Goal: Information Seeking & Learning: Learn about a topic

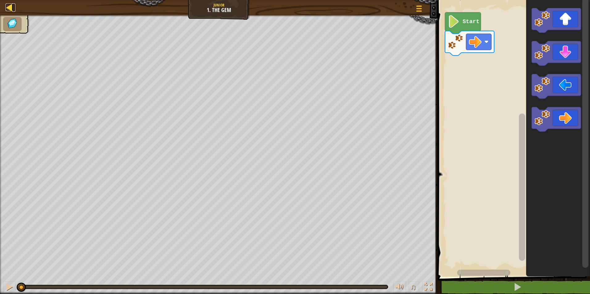
click at [9, 3] on div at bounding box center [10, 7] width 8 height 8
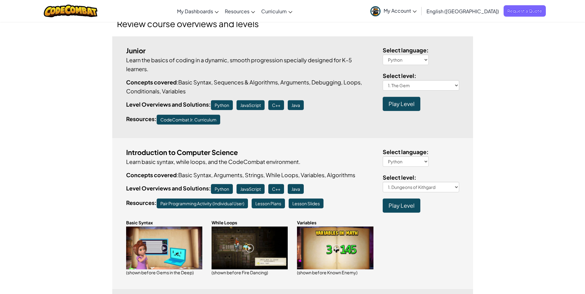
scroll to position [123, 0]
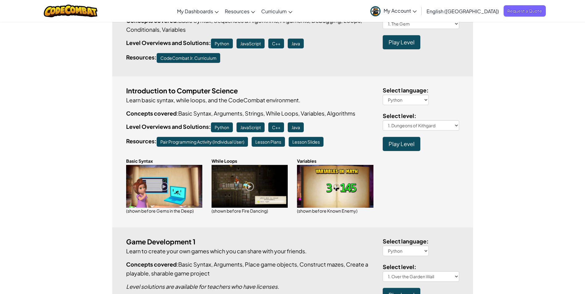
click at [242, 180] on img at bounding box center [250, 186] width 76 height 43
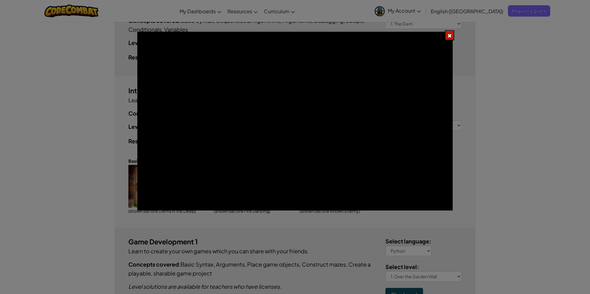
click at [449, 30] on div at bounding box center [449, 35] width 9 height 10
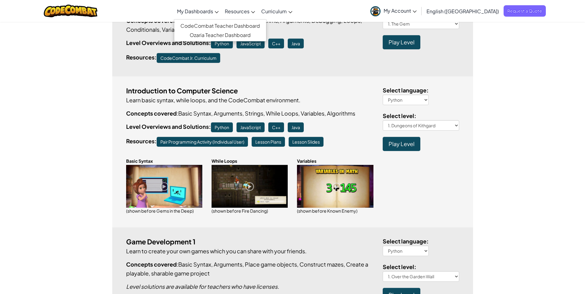
click at [213, 11] on span "My Dashboards" at bounding box center [195, 11] width 36 height 6
click at [225, 25] on link "CodeCombat Teacher Dashboard" at bounding box center [220, 25] width 92 height 9
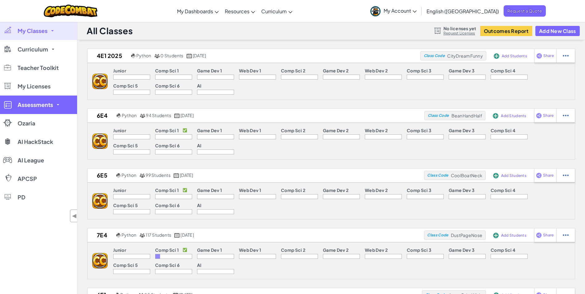
click at [38, 106] on span "Assessments" at bounding box center [35, 105] width 35 height 6
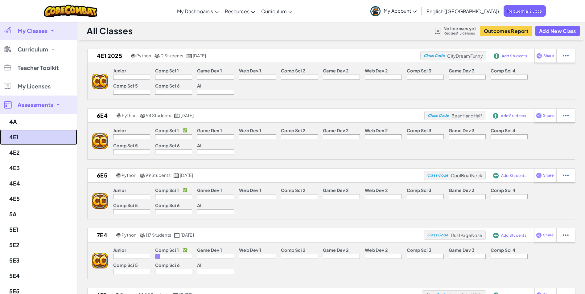
click at [31, 134] on link "4E1" at bounding box center [38, 137] width 77 height 15
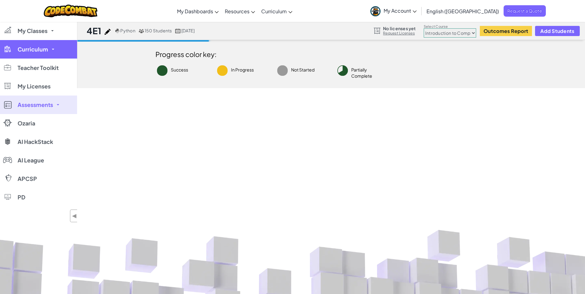
click at [24, 44] on link "Curriculum" at bounding box center [38, 49] width 77 height 19
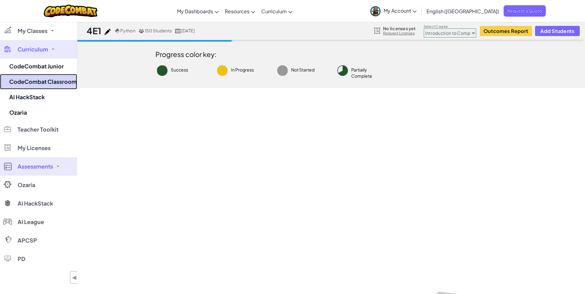
click at [42, 85] on link "CodeCombat Classroom" at bounding box center [38, 81] width 77 height 15
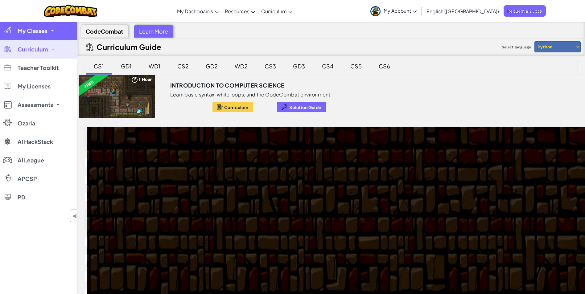
click at [16, 32] on link "My Classes" at bounding box center [38, 31] width 77 height 19
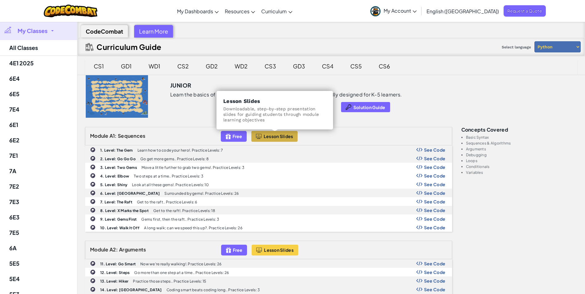
click at [278, 136] on span "Lesson Slides" at bounding box center [279, 136] width 30 height 5
